Goal: Information Seeking & Learning: Learn about a topic

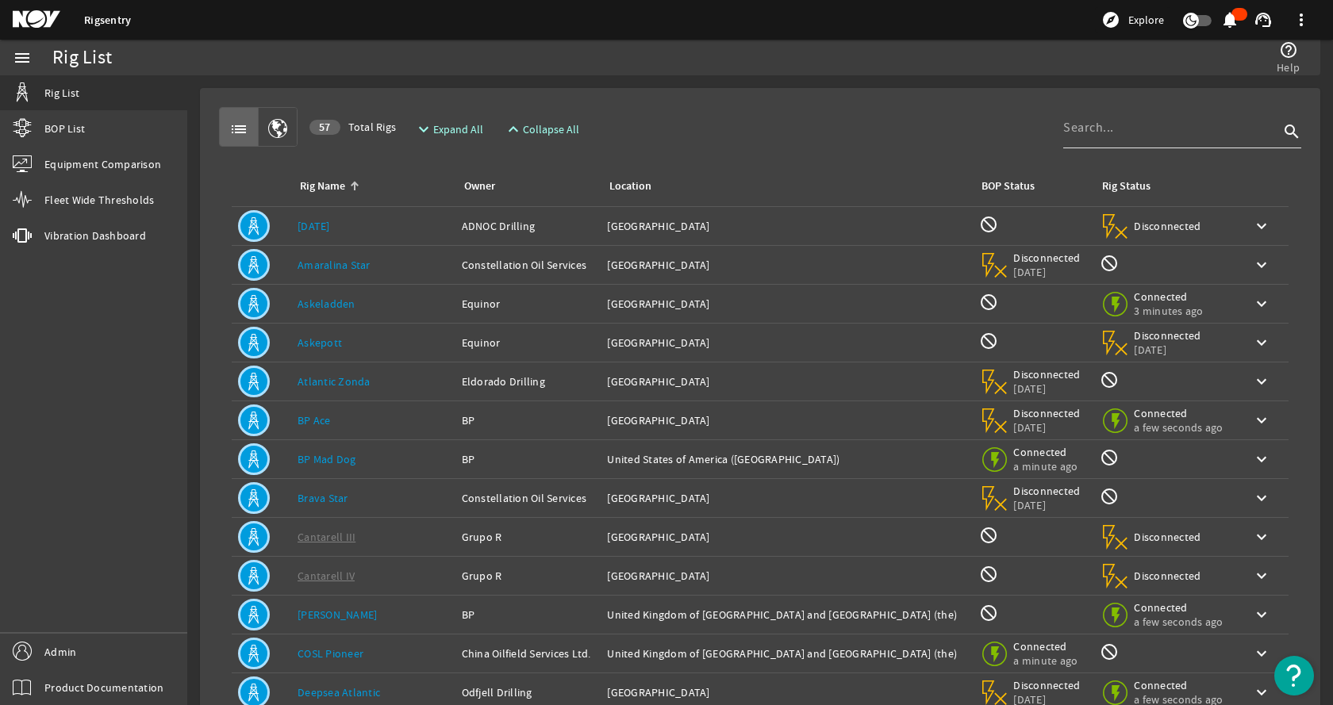
click at [1127, 130] on input at bounding box center [1171, 127] width 216 height 19
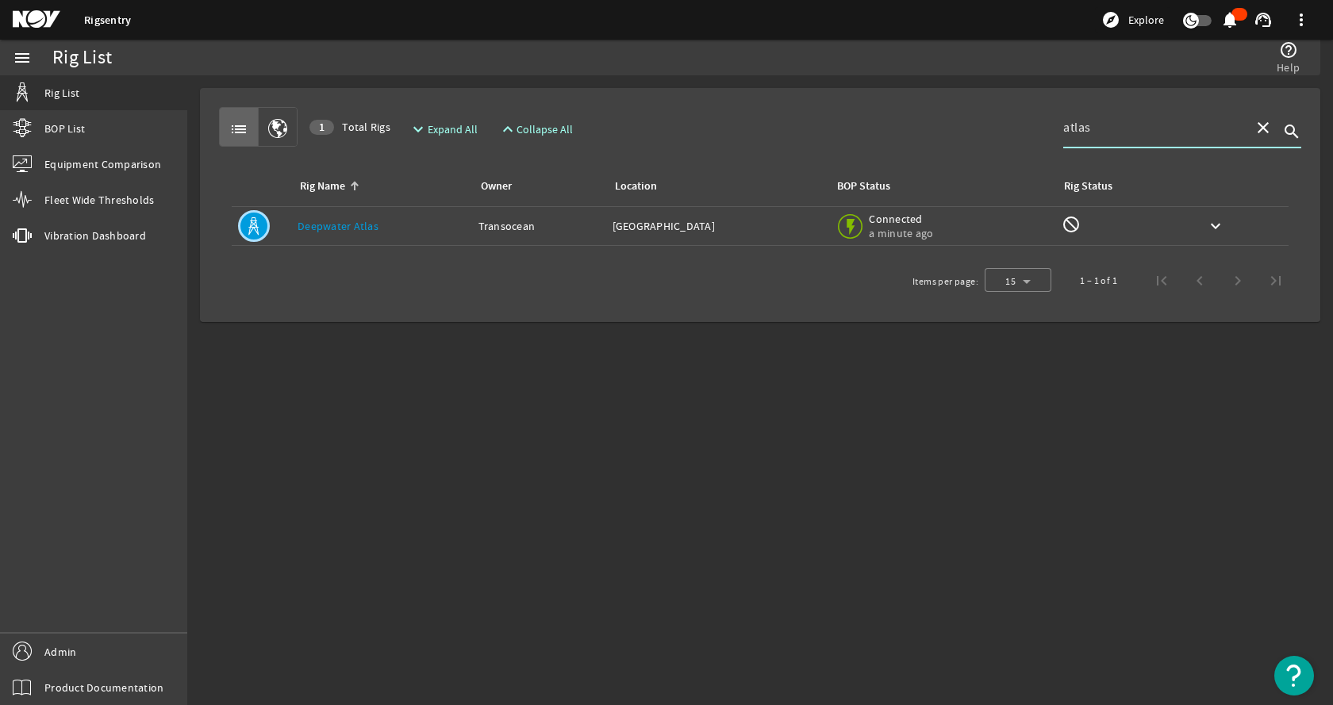
type input "atlas"
click at [402, 232] on div "Rig Name: Deepwater Atlas" at bounding box center [381, 226] width 168 height 16
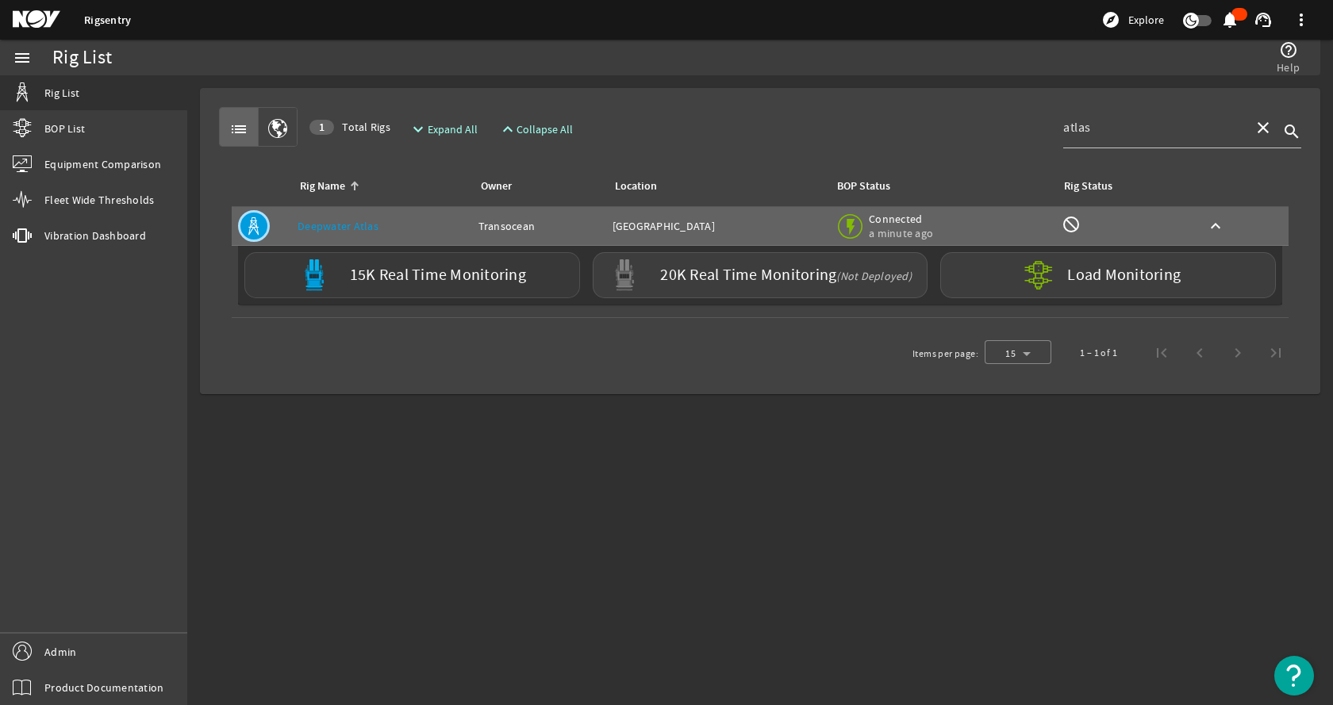
click at [381, 276] on label "15K Real Time Monitoring" at bounding box center [438, 275] width 176 height 17
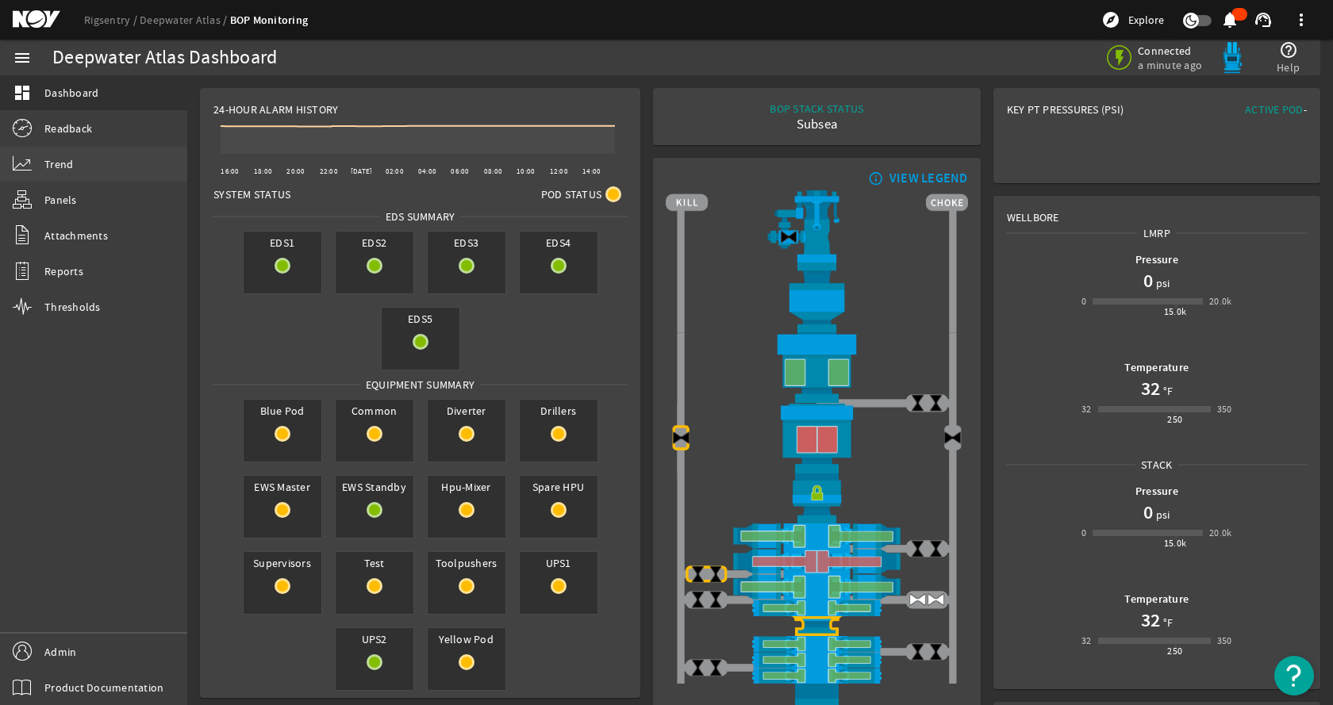
click at [97, 170] on link "Trend" at bounding box center [93, 164] width 187 height 35
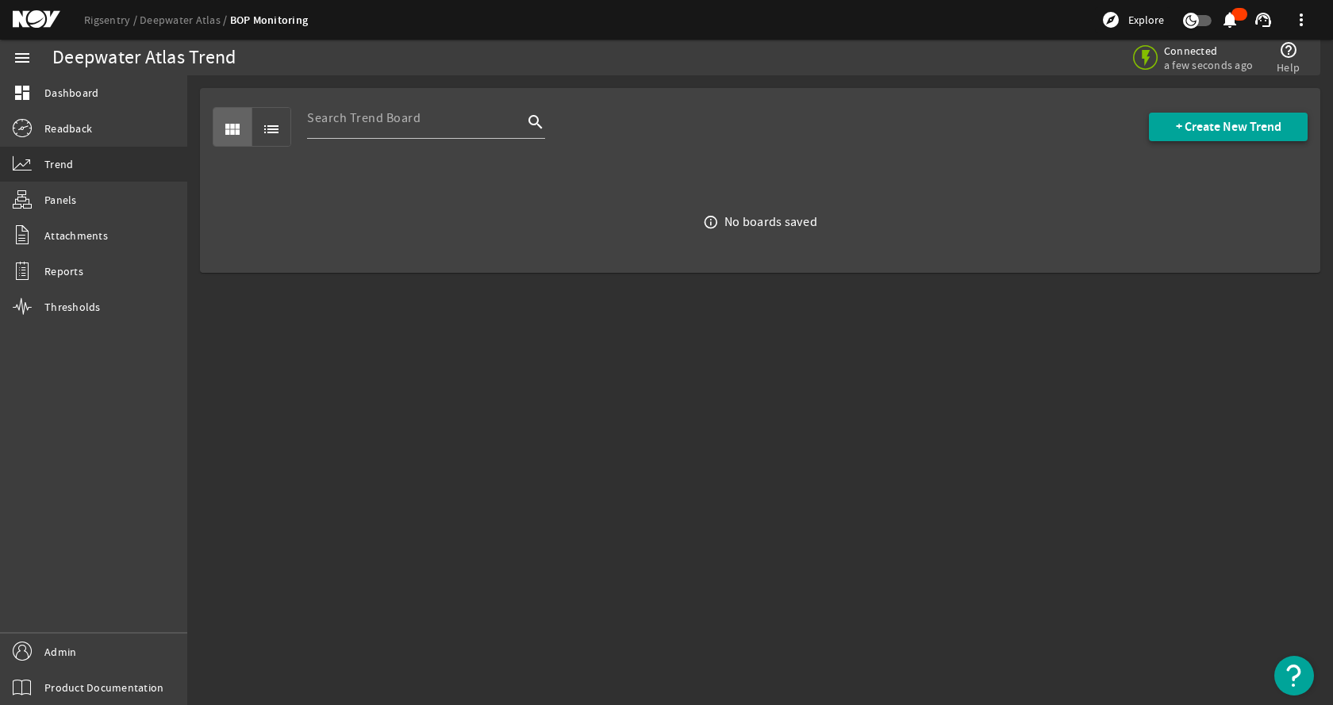
click at [1218, 119] on span "+ Create New Trend" at bounding box center [1229, 127] width 106 height 16
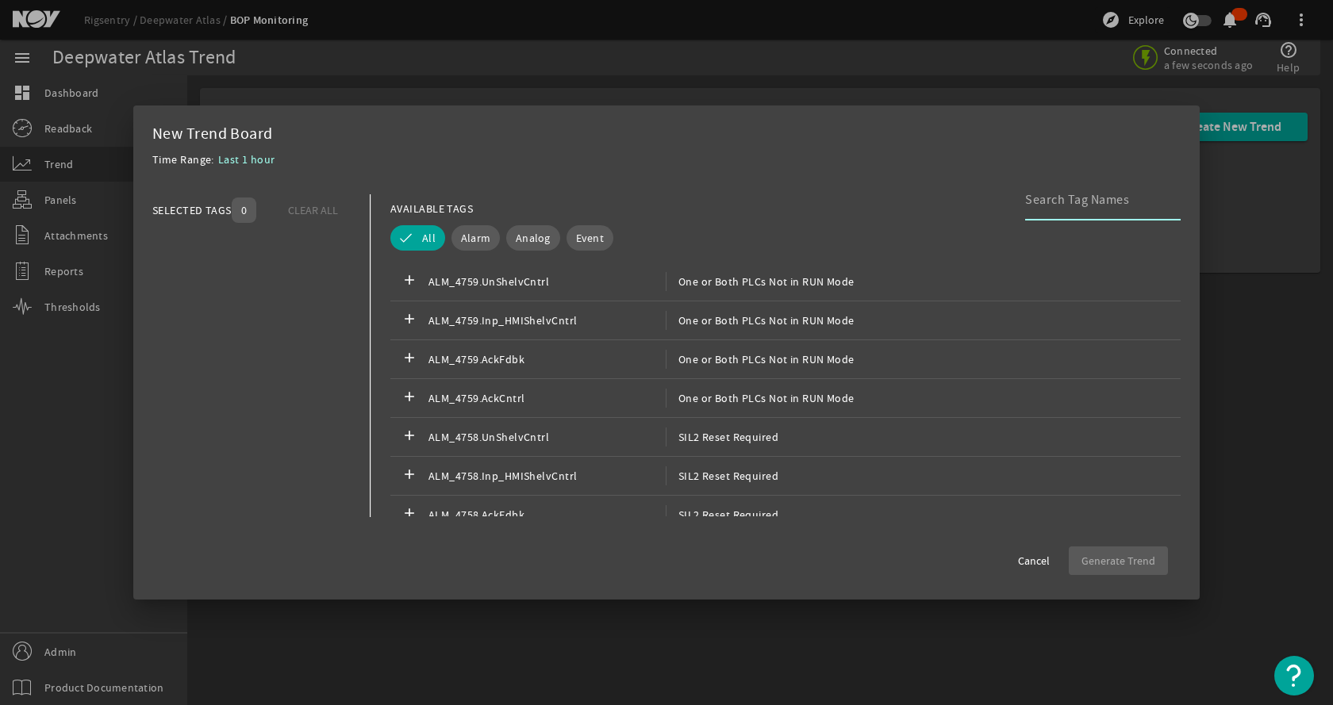
click at [1103, 204] on input at bounding box center [1096, 199] width 143 height 19
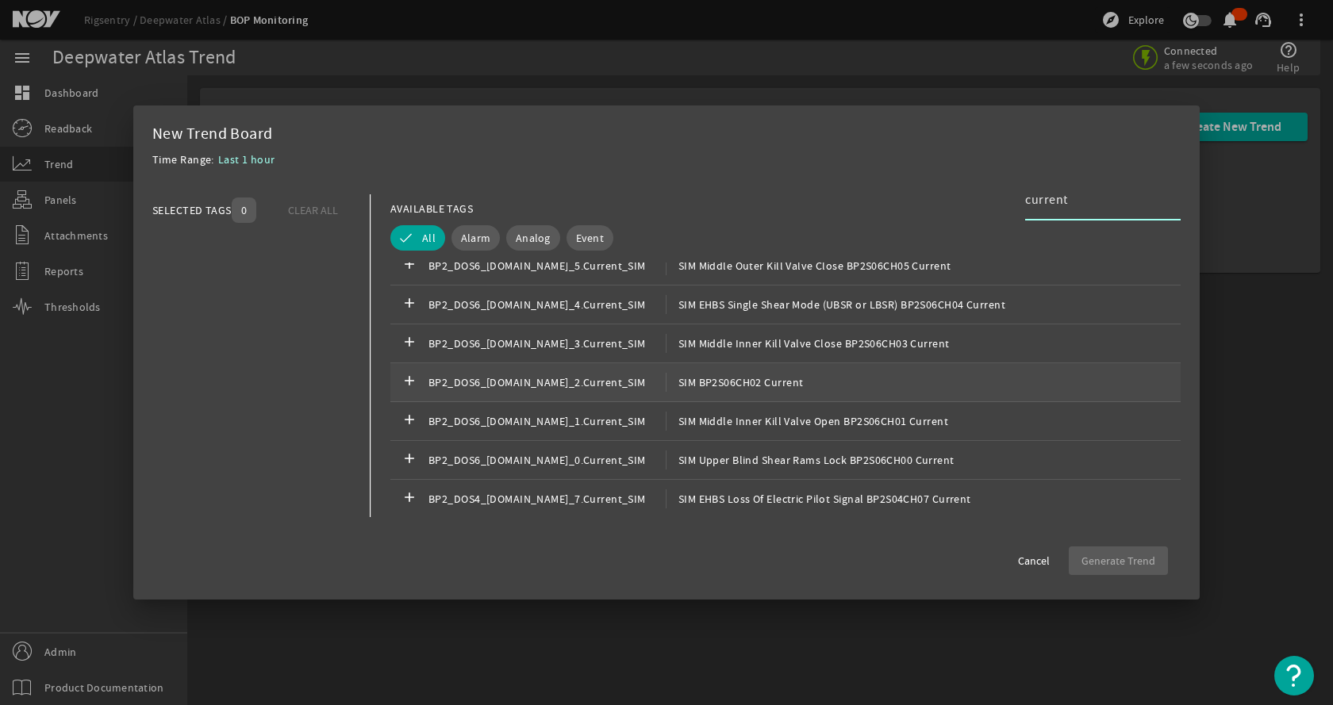
scroll to position [1535, 0]
type input "current"
click at [1034, 557] on span "Cancel" at bounding box center [1034, 561] width 32 height 16
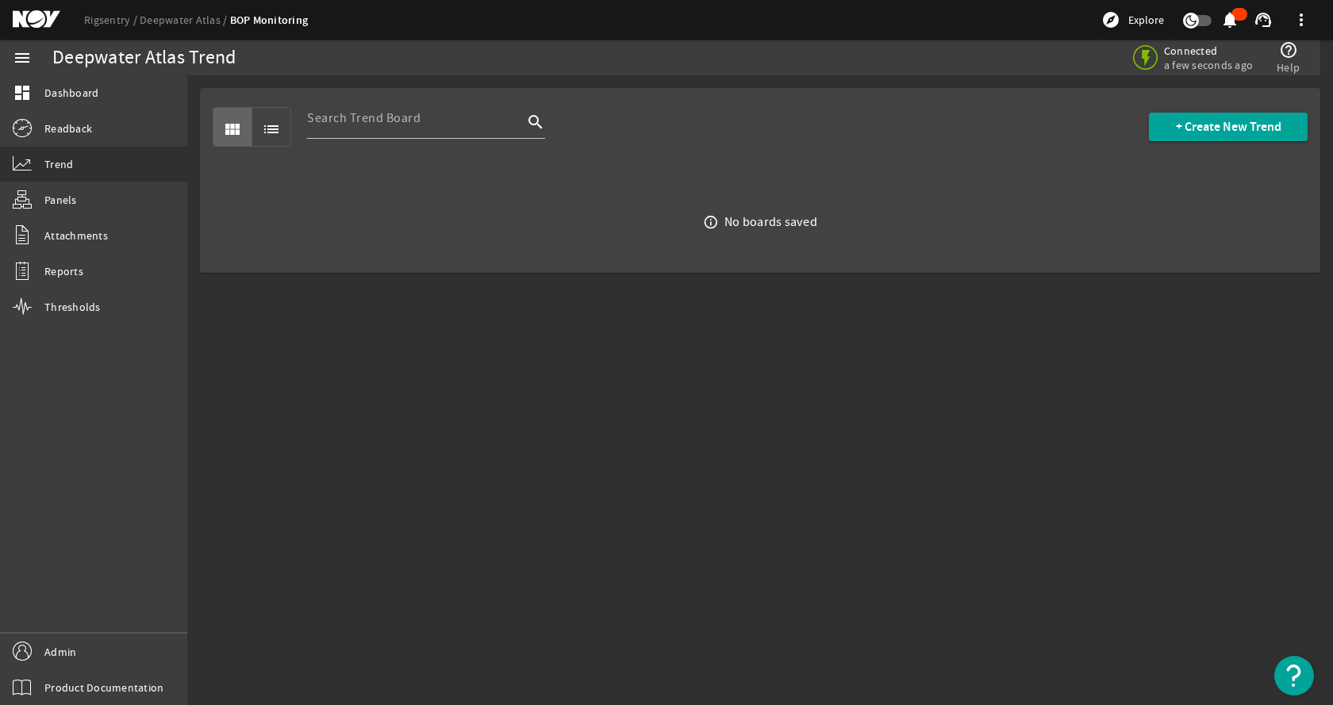
click at [694, 523] on mat-sidenav-content "Deepwater Atlas Trend Connected a few seconds ago help_outline Help view_module…" at bounding box center [759, 390] width 1145 height 630
click at [167, 13] on link "Deepwater Atlas" at bounding box center [185, 20] width 90 height 14
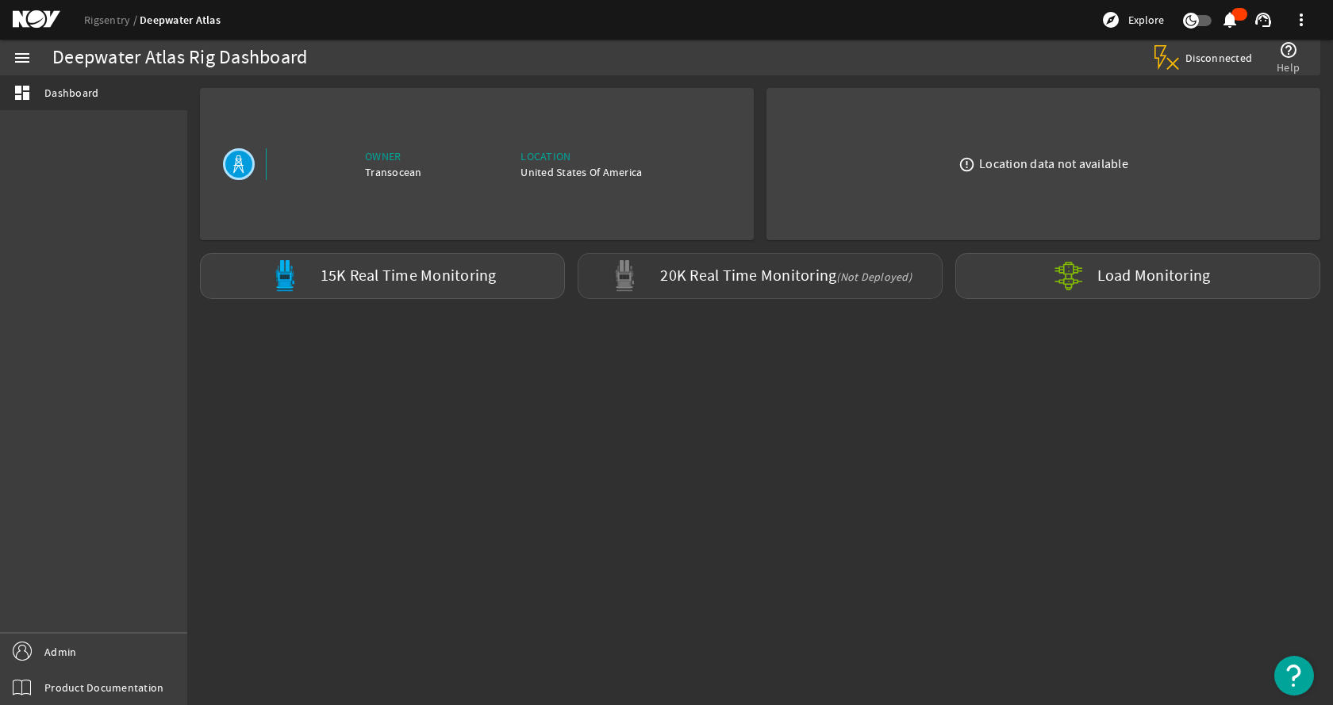
click at [811, 264] on div "20K Real Time Monitoring (Not Deployed)" at bounding box center [759, 276] width 365 height 46
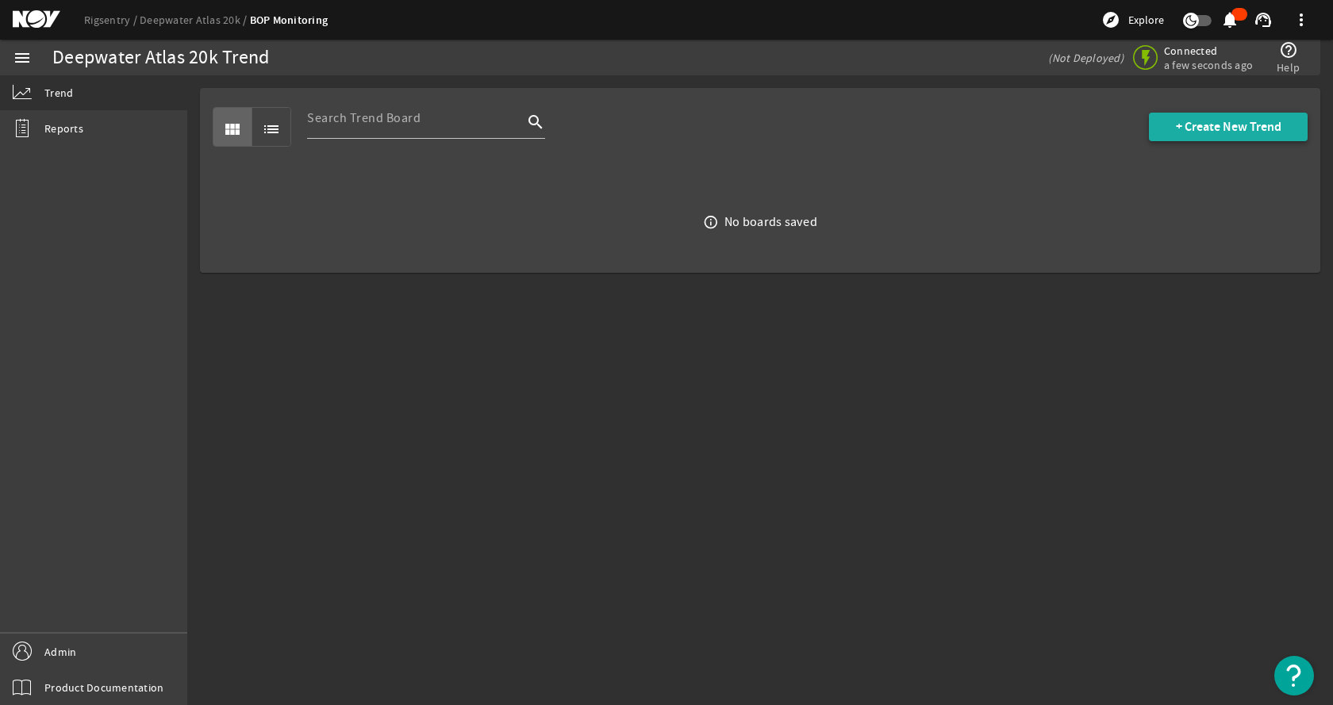
click at [1200, 132] on span "+ Create New Trend" at bounding box center [1229, 127] width 106 height 16
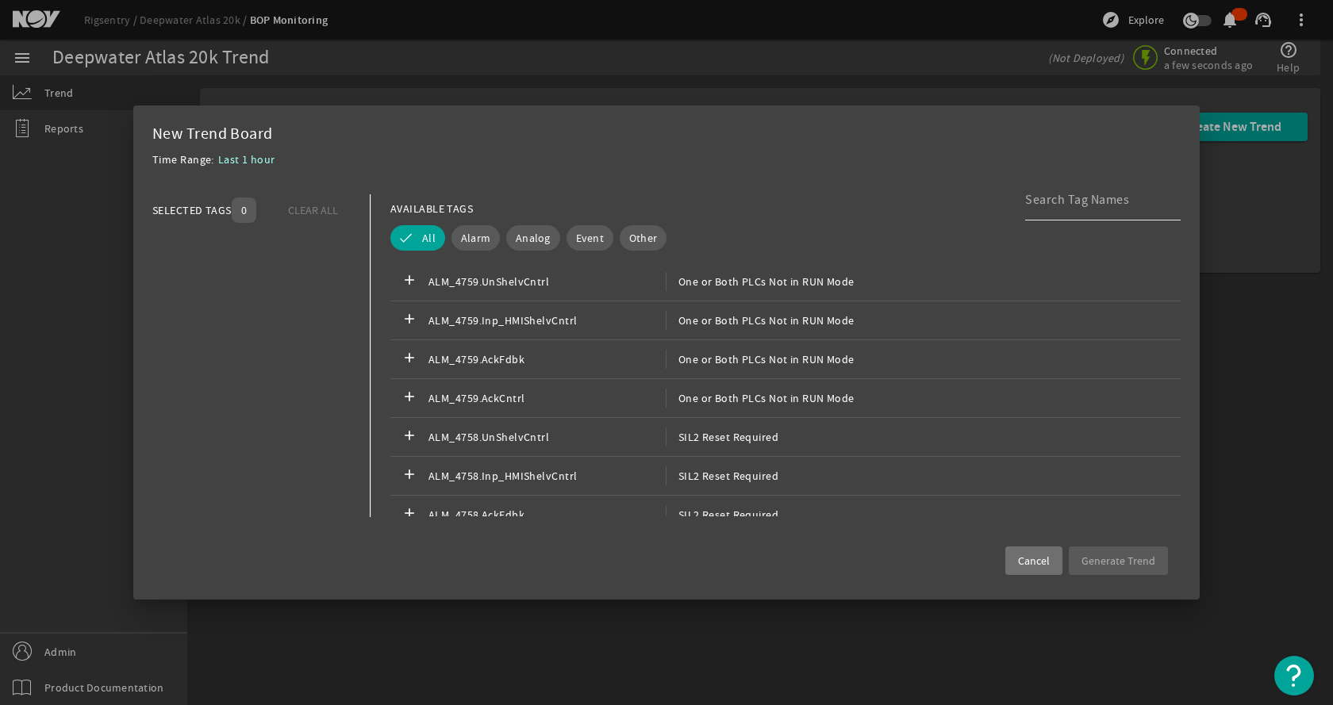
click at [1100, 203] on input at bounding box center [1096, 199] width 143 height 19
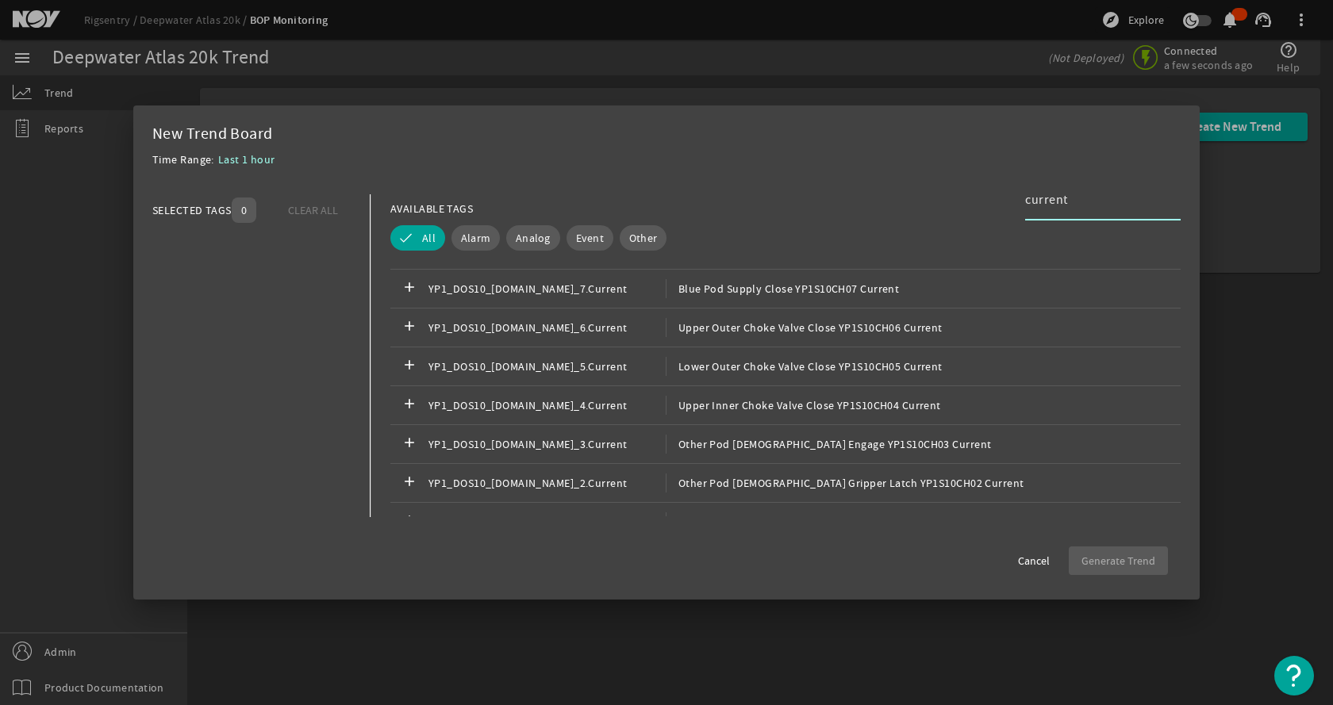
scroll to position [4614, 0]
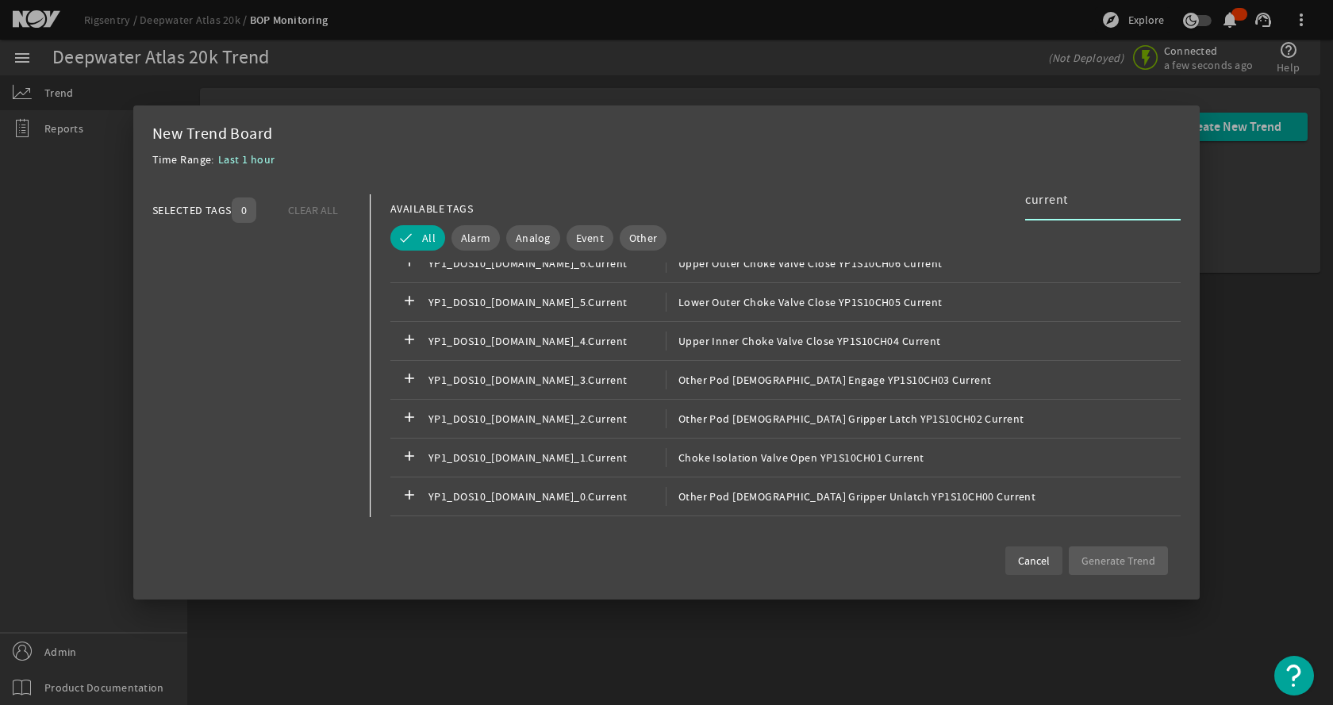
type input "current"
click at [1023, 558] on span "Cancel" at bounding box center [1034, 561] width 32 height 16
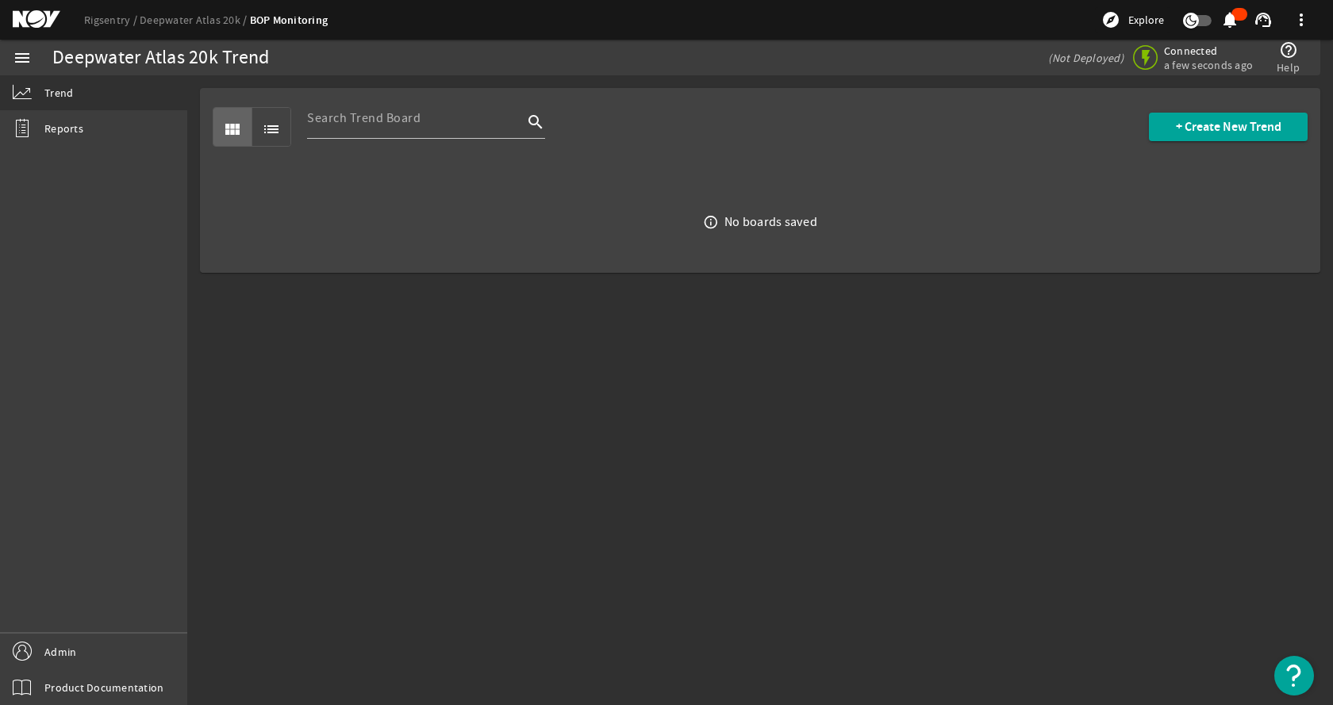
click at [834, 497] on mat-sidenav-content "Deepwater Atlas 20k Trend (Not Deployed) Connected a few seconds ago help_outli…" at bounding box center [759, 390] width 1145 height 630
click at [182, 16] on link "Deepwater Atlas 20k" at bounding box center [195, 20] width 110 height 14
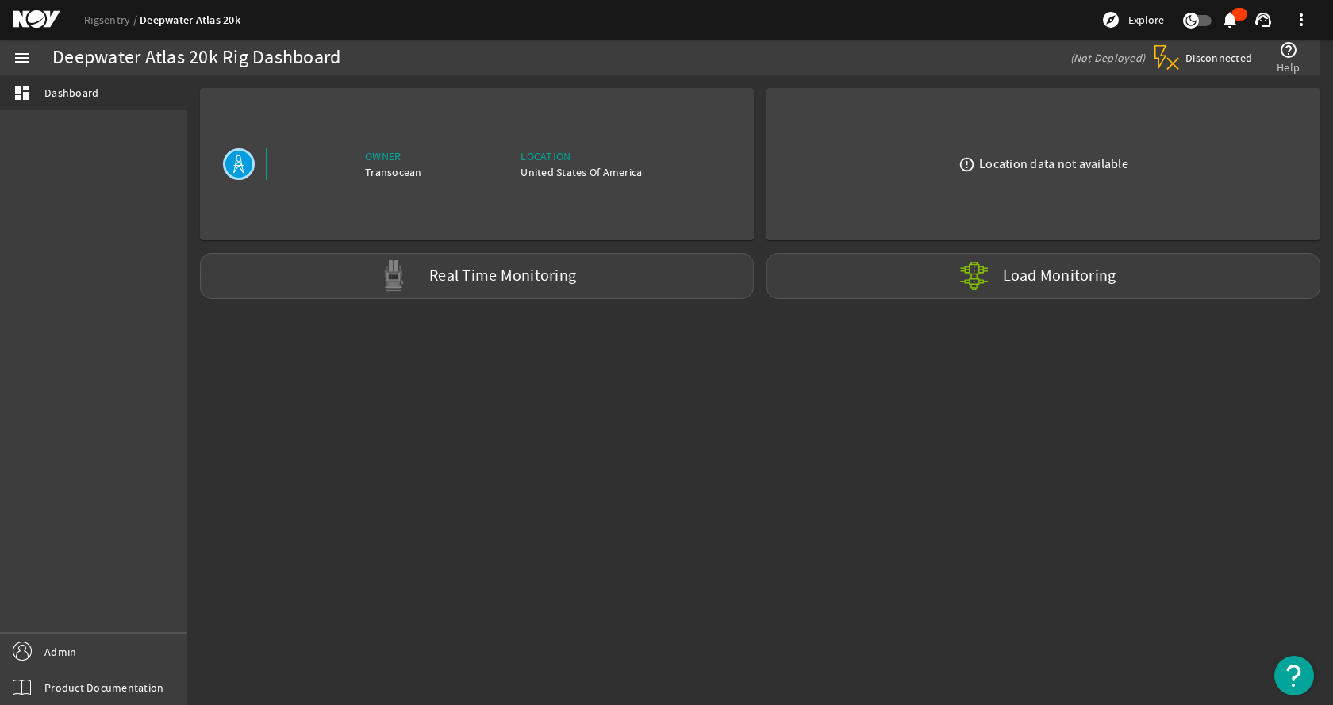
drag, startPoint x: 481, startPoint y: 374, endPoint x: 299, endPoint y: 217, distance: 240.1
click at [477, 370] on mat-sidenav-content "Deepwater Atlas 20k Rig Dashboard (Not Deployed) Disconnected help_outline Help…" at bounding box center [759, 390] width 1145 height 630
click at [96, 26] on link "Rigsentry" at bounding box center [112, 20] width 56 height 14
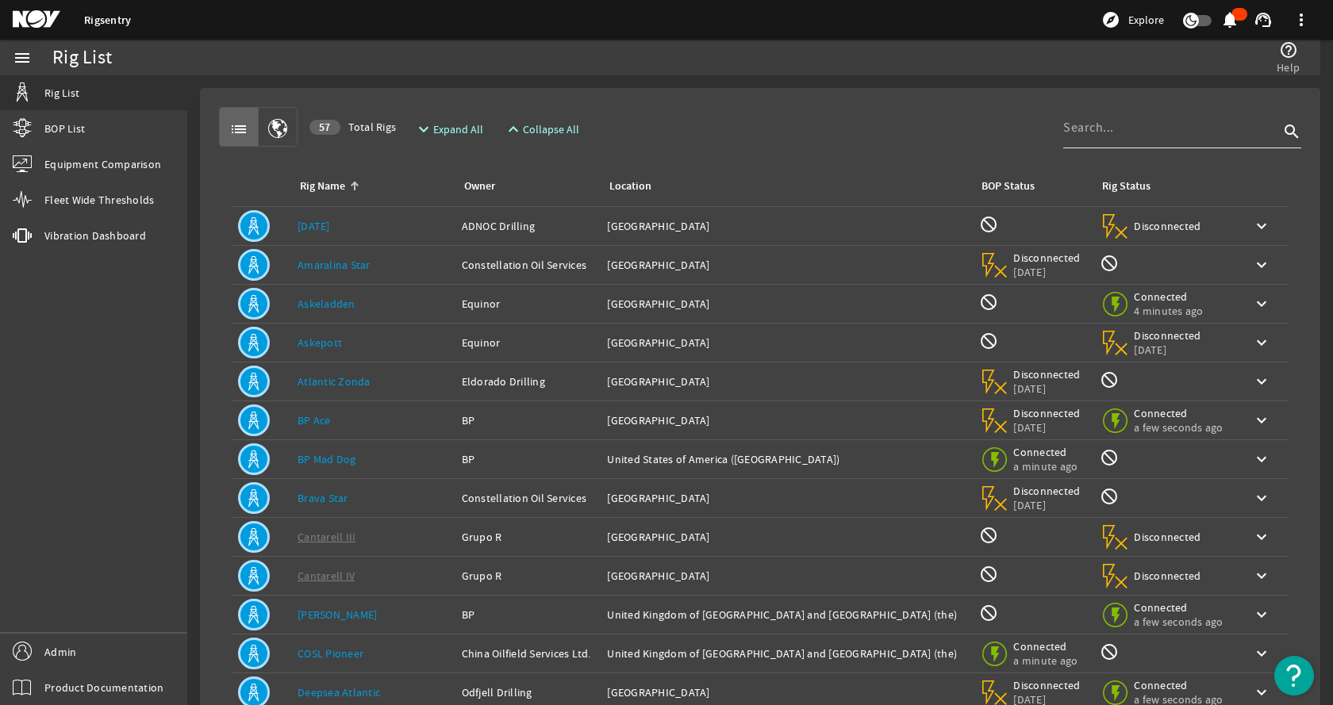
click at [1180, 120] on input at bounding box center [1171, 127] width 216 height 19
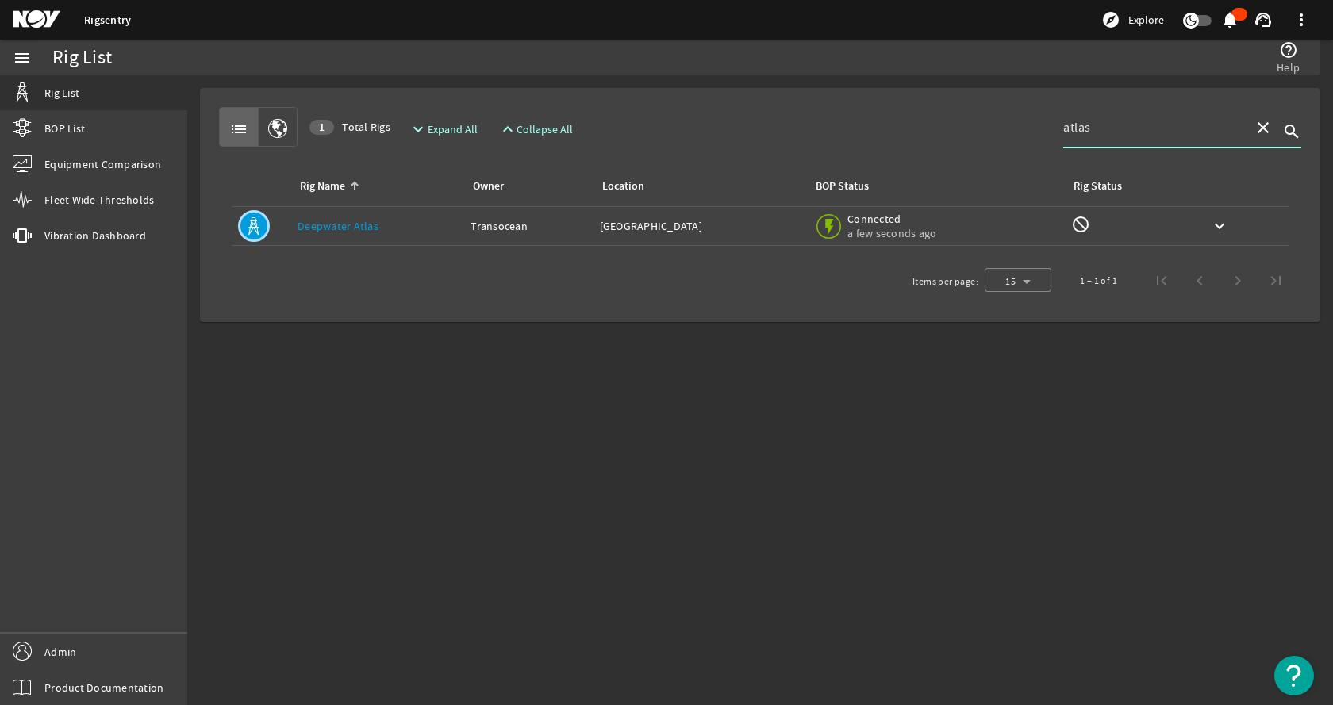
type input "atlas"
click at [373, 232] on link "Deepwater Atlas" at bounding box center [337, 226] width 81 height 14
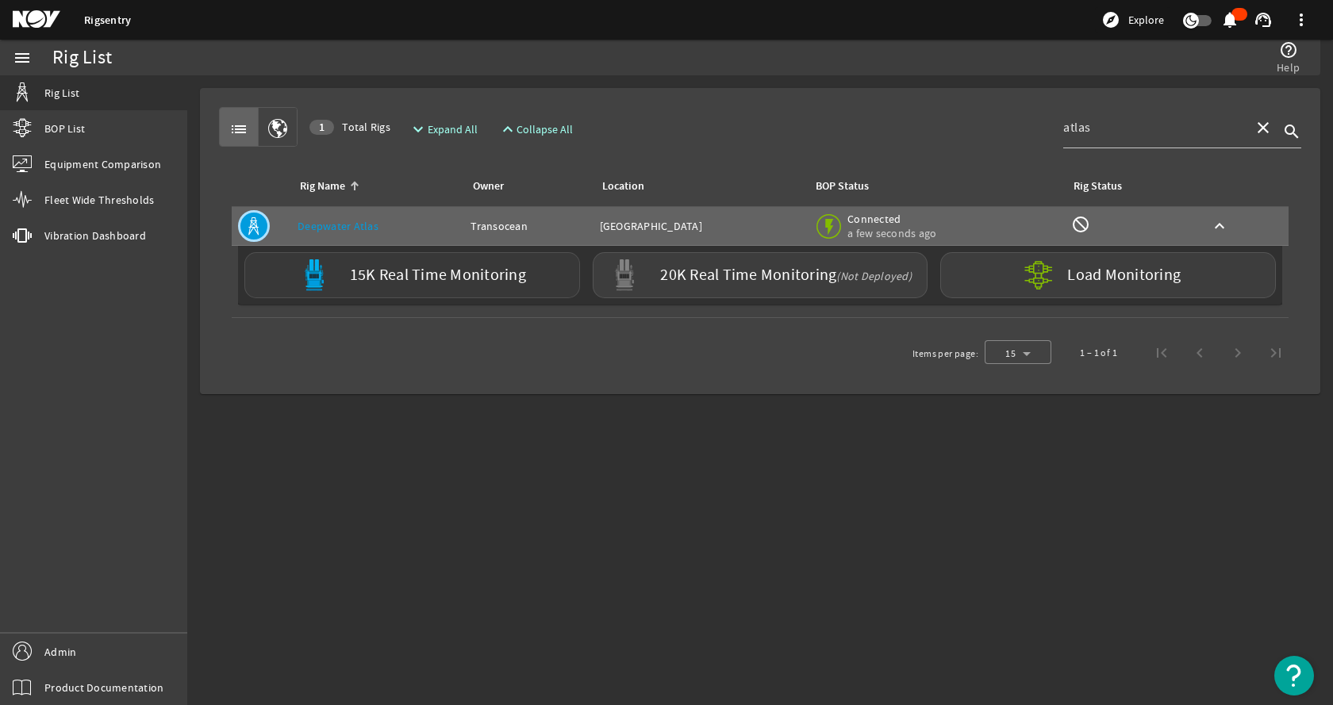
click at [447, 278] on label "15K Real Time Monitoring" at bounding box center [438, 275] width 176 height 17
